Goal: Transaction & Acquisition: Purchase product/service

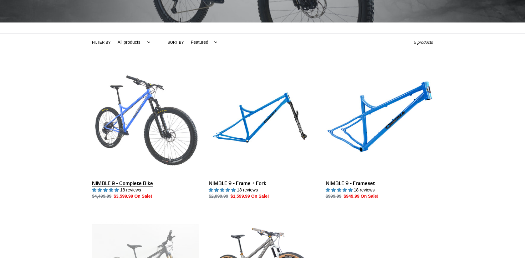
scroll to position [115, 0]
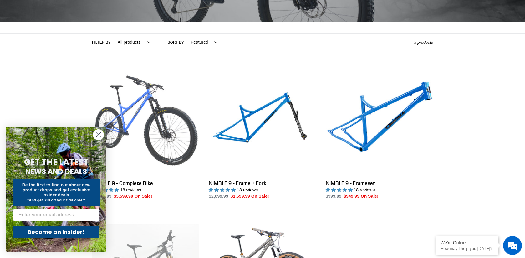
click at [163, 130] on link "NIMBLE 9 - Complete Bike" at bounding box center [145, 135] width 107 height 132
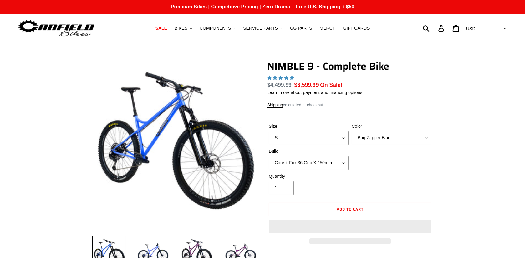
select select "highest-rating"
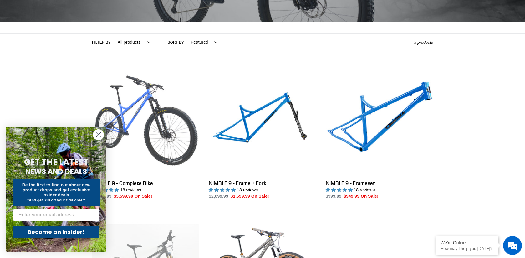
scroll to position [229, 0]
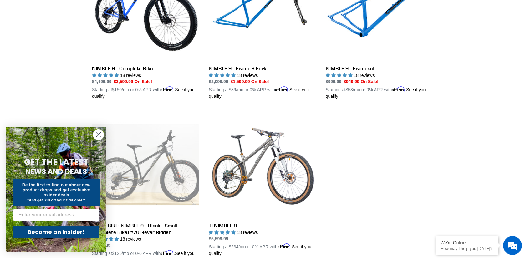
click at [98, 133] on circle "Close dialog" at bounding box center [98, 135] width 10 height 10
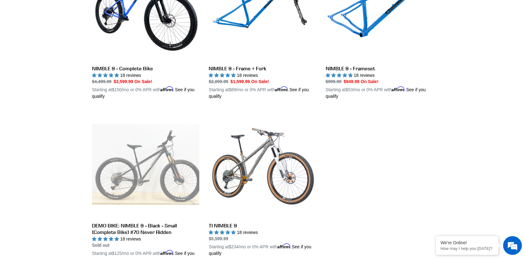
scroll to position [115, 0]
